Goal: Task Accomplishment & Management: Use online tool/utility

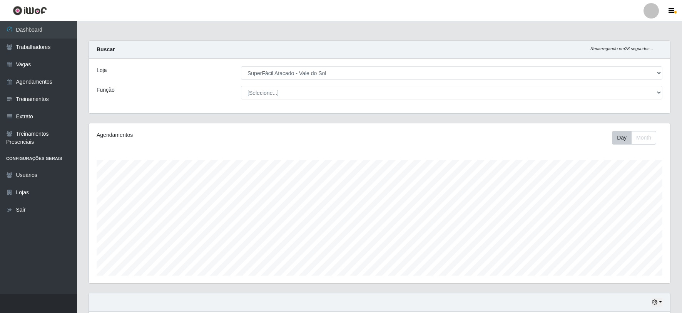
select select "502"
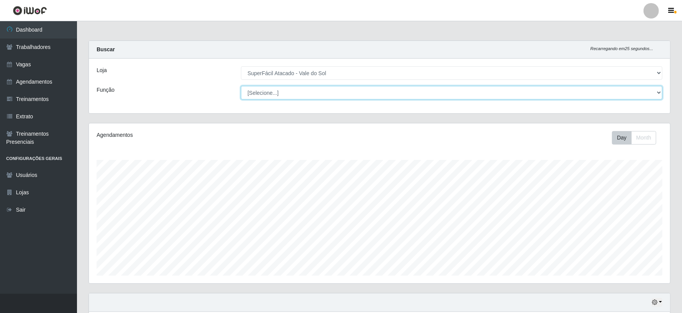
click at [304, 87] on select "[Selecione...] Embalador Embalador + Embalador ++ Operador de Caixa Operador de…" at bounding box center [451, 92] width 421 height 13
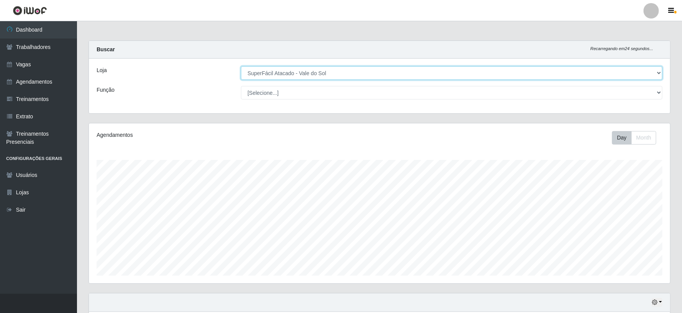
click at [303, 67] on select "[Selecione...] SuperFácil Atacado - Vale do Sol" at bounding box center [451, 72] width 421 height 13
click at [241, 66] on select "[Selecione...] SuperFácil Atacado - Vale do Sol" at bounding box center [451, 72] width 421 height 13
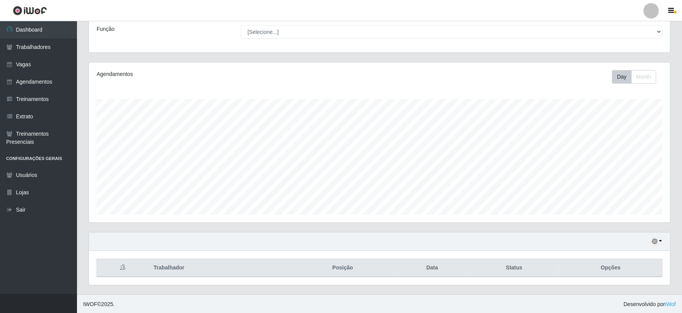
scroll to position [62, 0]
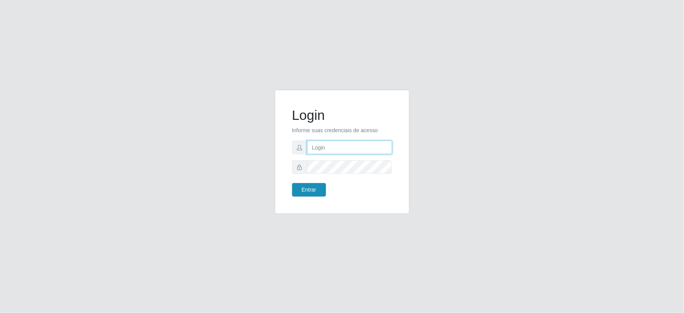
type input "[EMAIL_ADDRESS][DOMAIN_NAME]"
click at [304, 186] on button "Entrar" at bounding box center [309, 189] width 34 height 13
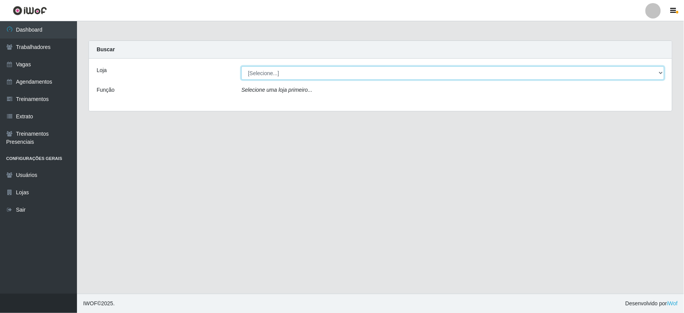
click at [285, 69] on select "[Selecione...] SuperFácil Atacado - Vale do Sol" at bounding box center [452, 72] width 423 height 13
select select "502"
click at [241, 66] on select "[Selecione...] SuperFácil Atacado - Vale do Sol" at bounding box center [452, 72] width 423 height 13
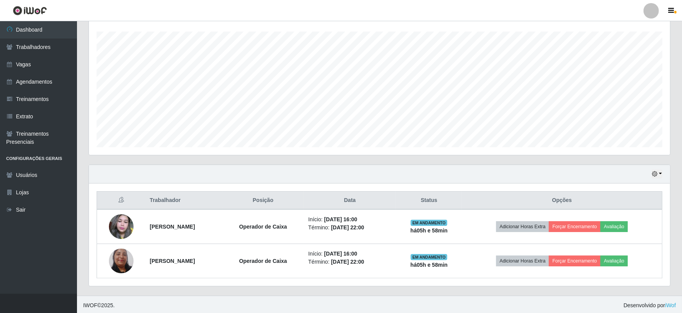
scroll to position [130, 0]
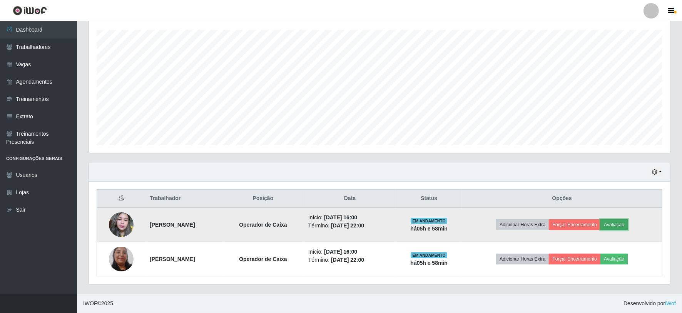
click at [628, 222] on button "Avaliação" at bounding box center [613, 224] width 27 height 11
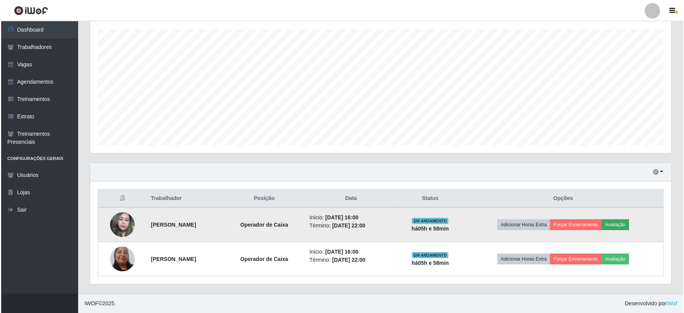
scroll to position [159, 576]
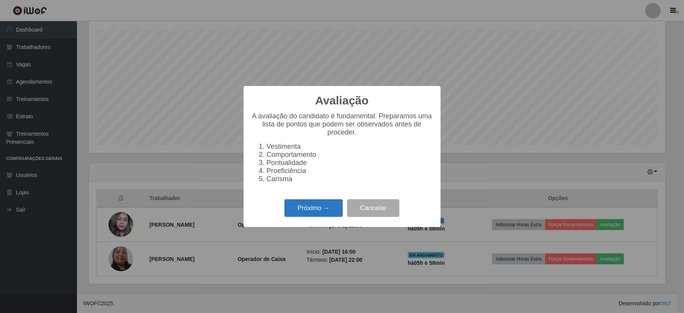
click at [317, 211] on button "Próximo →" at bounding box center [313, 208] width 59 height 18
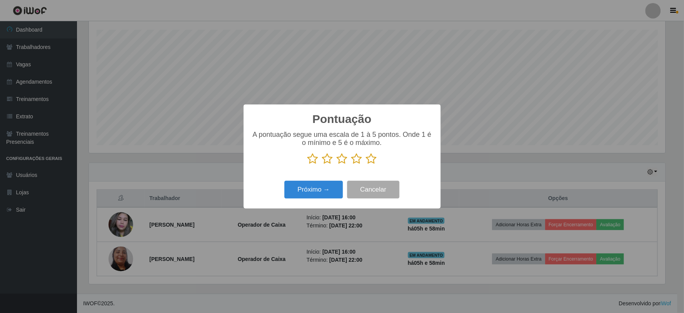
click at [372, 159] on icon at bounding box center [371, 159] width 11 height 12
click at [366, 164] on input "radio" at bounding box center [366, 164] width 0 height 0
click at [325, 187] on button "Próximo →" at bounding box center [313, 190] width 59 height 18
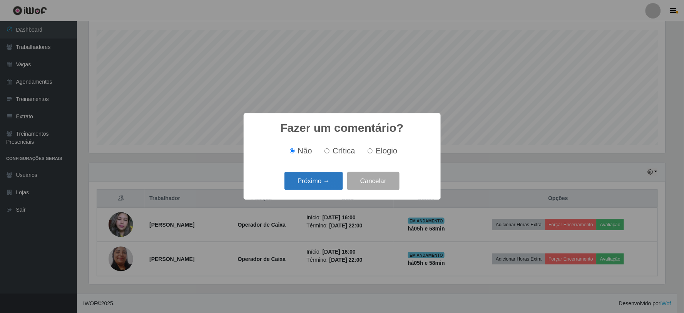
click at [336, 181] on button "Próximo →" at bounding box center [313, 181] width 59 height 18
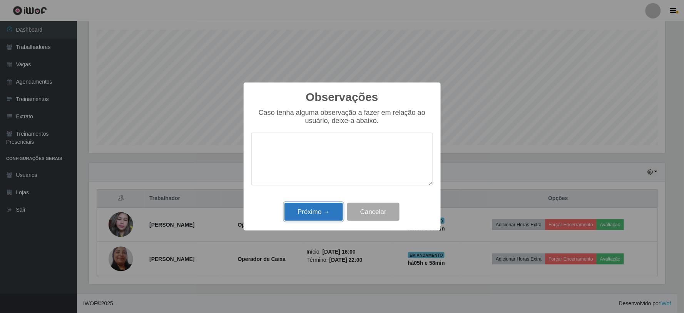
click at [323, 208] on button "Próximo →" at bounding box center [313, 211] width 59 height 18
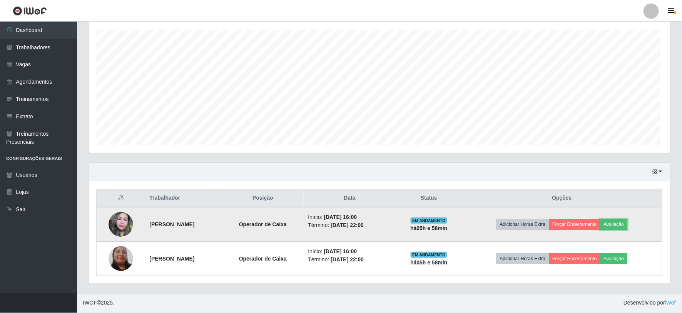
scroll to position [159, 581]
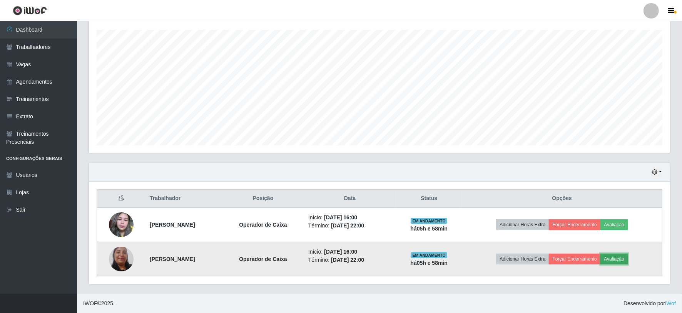
click at [622, 258] on button "Avaliação" at bounding box center [613, 258] width 27 height 11
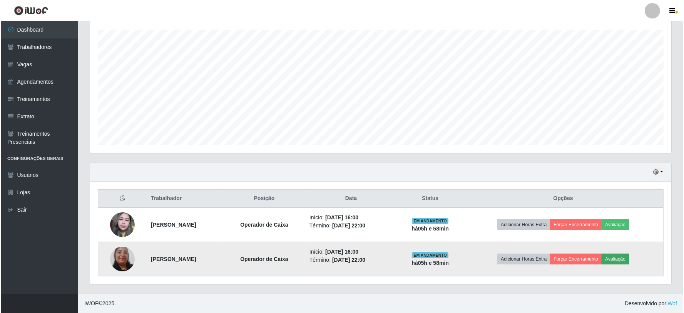
scroll to position [159, 576]
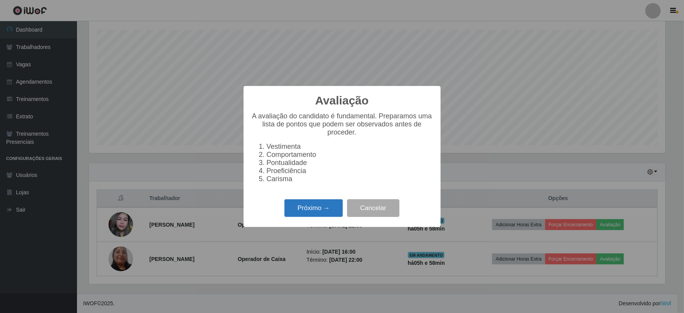
click at [312, 210] on button "Próximo →" at bounding box center [313, 208] width 59 height 18
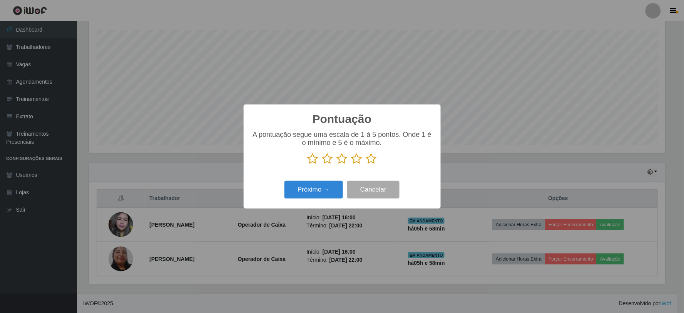
click at [370, 157] on icon at bounding box center [371, 159] width 11 height 12
click at [366, 164] on input "radio" at bounding box center [366, 164] width 0 height 0
click at [314, 189] on button "Próximo →" at bounding box center [313, 190] width 59 height 18
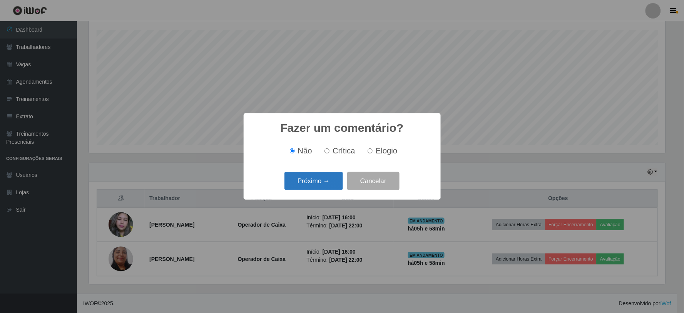
click at [335, 182] on button "Próximo →" at bounding box center [313, 181] width 59 height 18
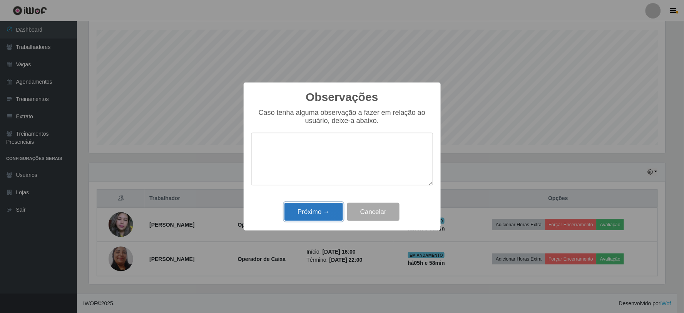
click at [318, 210] on button "Próximo →" at bounding box center [313, 211] width 59 height 18
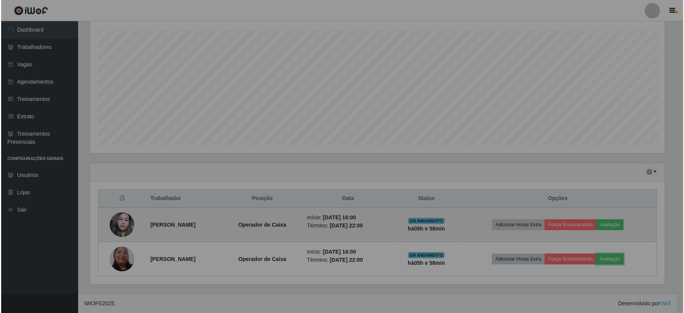
scroll to position [159, 581]
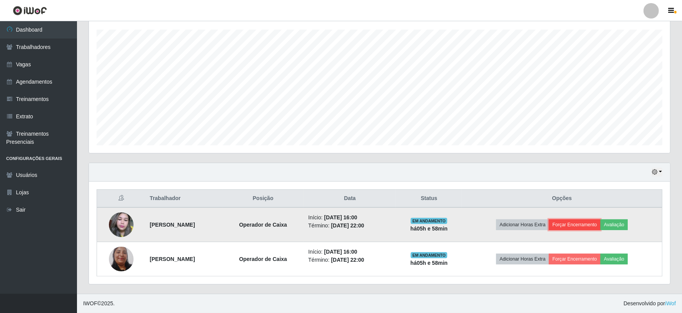
click at [583, 222] on button "Forçar Encerramento" at bounding box center [575, 224] width 52 height 11
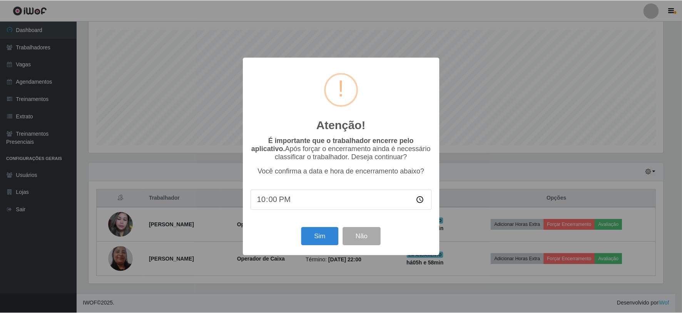
scroll to position [159, 576]
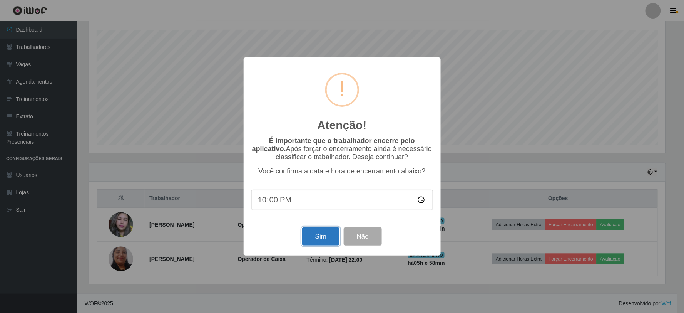
click at [323, 233] on button "Sim" at bounding box center [320, 236] width 37 height 18
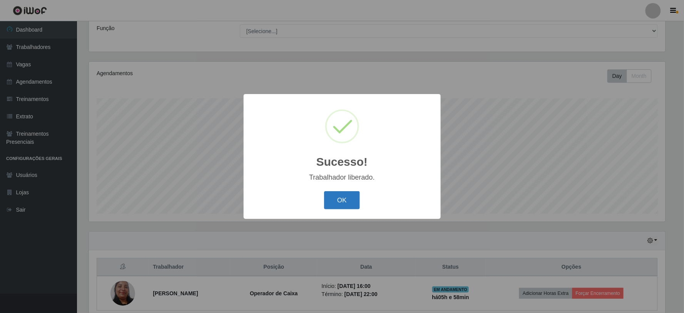
click at [348, 200] on button "OK" at bounding box center [342, 200] width 36 height 18
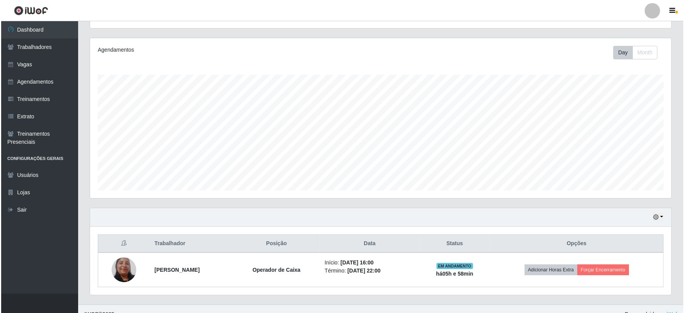
scroll to position [95, 0]
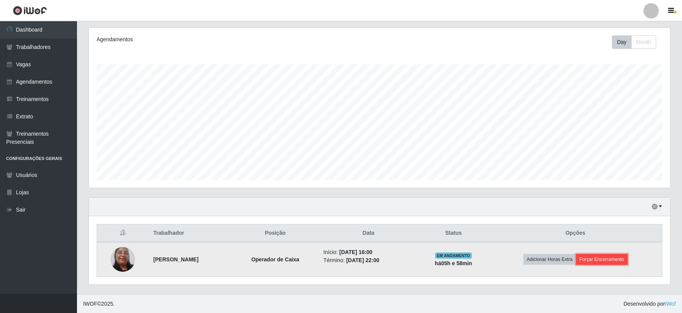
click at [597, 258] on button "Forçar Encerramento" at bounding box center [602, 259] width 52 height 11
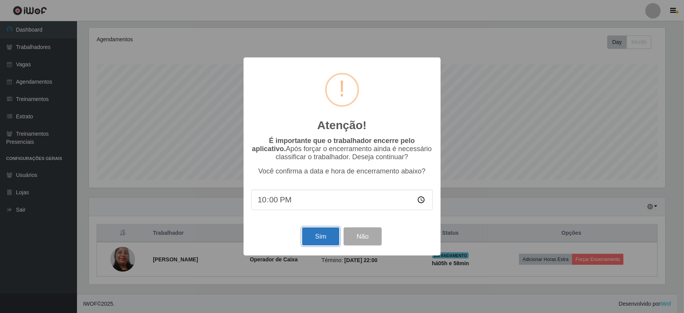
click at [318, 236] on button "Sim" at bounding box center [320, 236] width 37 height 18
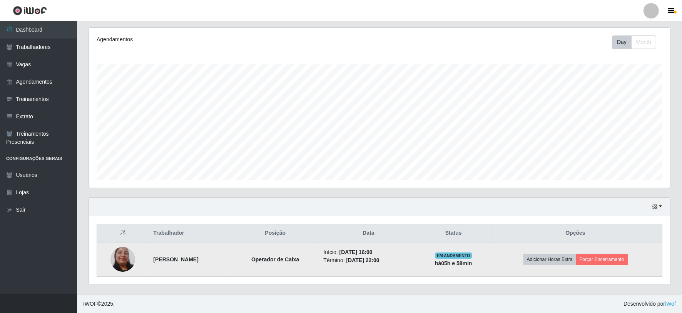
scroll to position [0, 0]
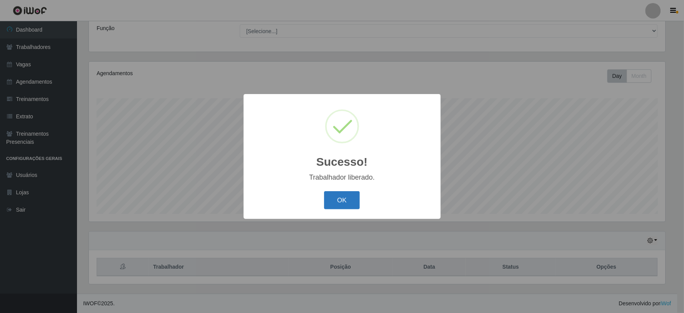
click at [353, 199] on button "OK" at bounding box center [342, 200] width 36 height 18
